Goal: Find specific page/section: Find specific page/section

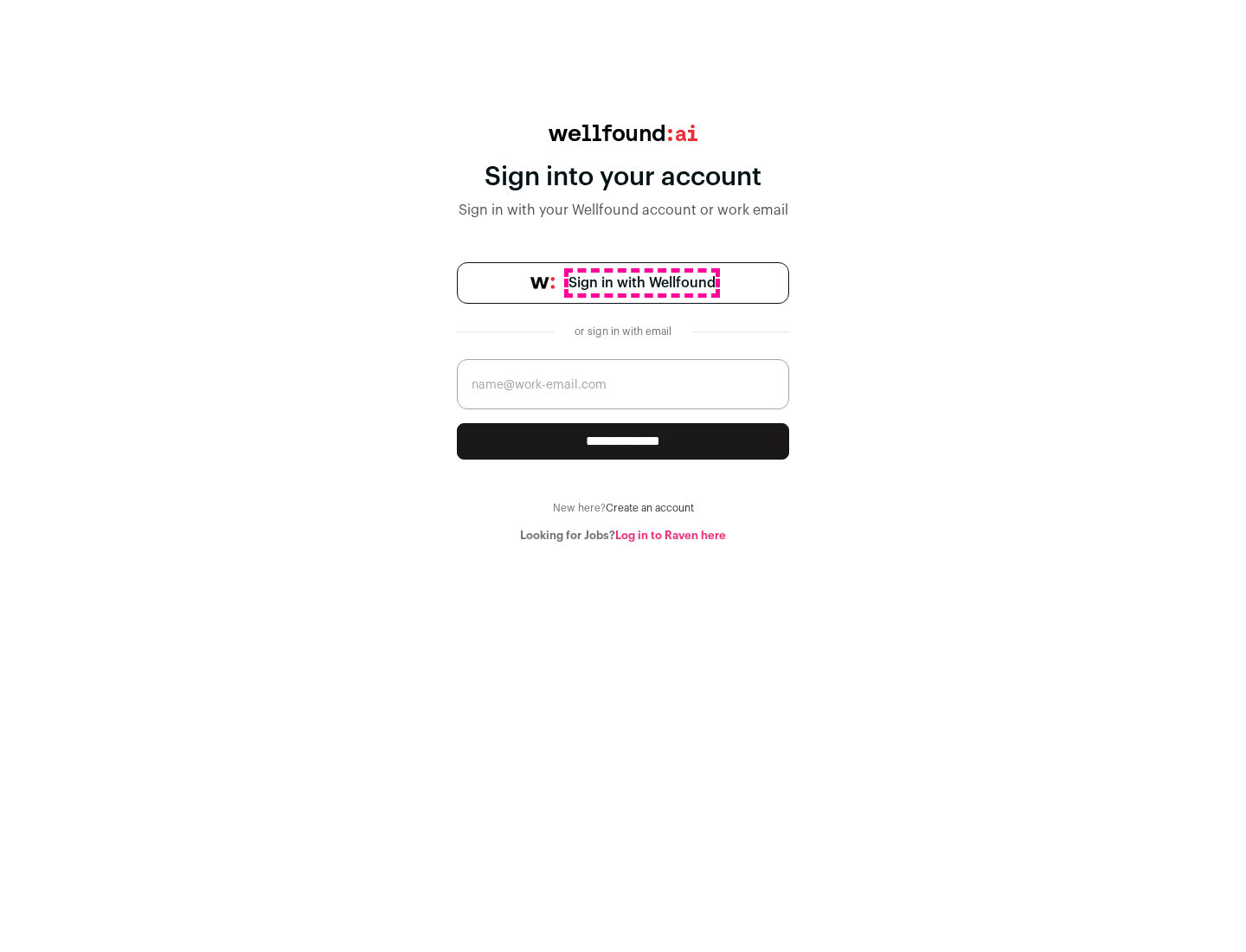
click at [641, 282] on span "Sign in with Wellfound" at bounding box center [642, 282] width 147 height 21
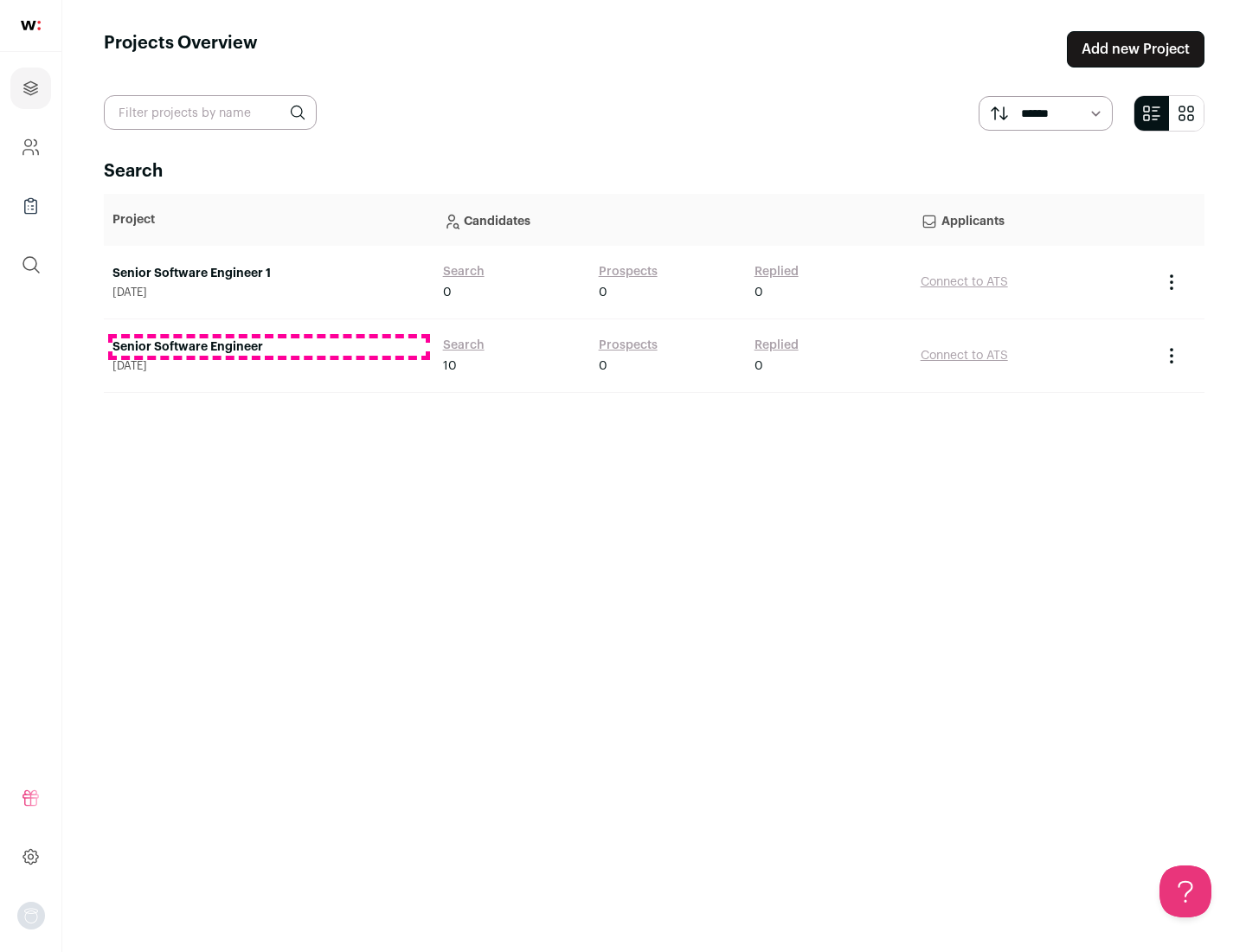
click at [269, 347] on link "Senior Software Engineer" at bounding box center [270, 346] width 313 height 17
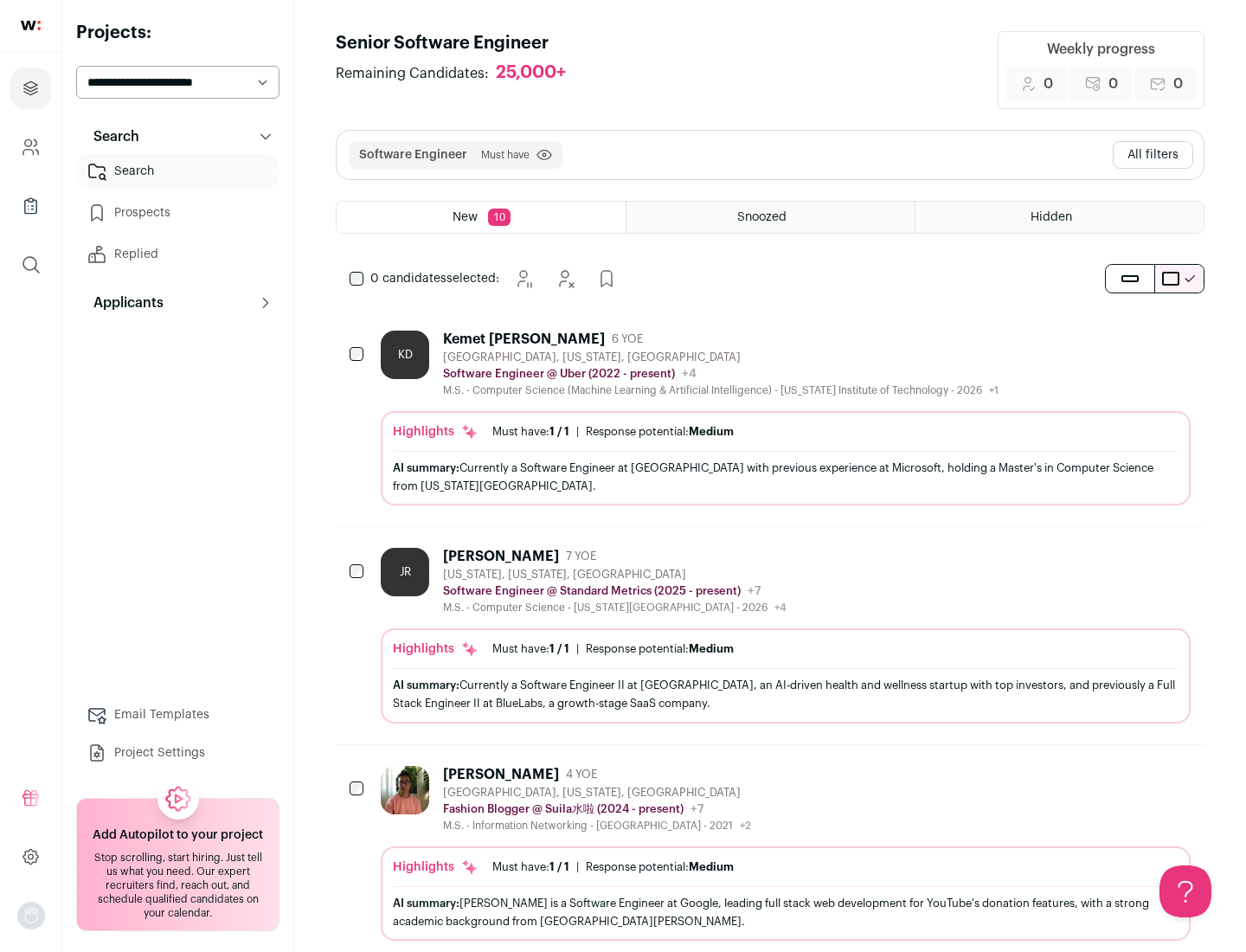
click at [771, 418] on div "Highlights Must have: 1 / 1 How many must haves have been fulfilled? | Response…" at bounding box center [785, 458] width 810 height 94
